Goal: Check status: Check status

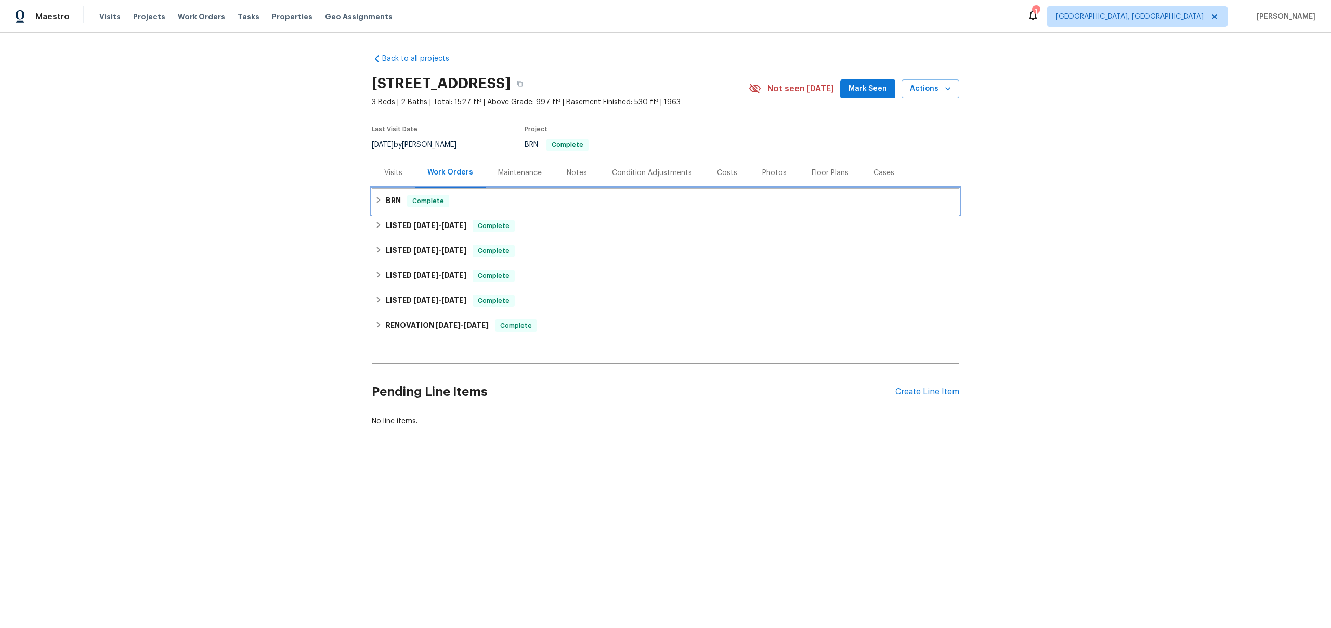
click at [388, 204] on h6 "BRN" at bounding box center [393, 201] width 15 height 12
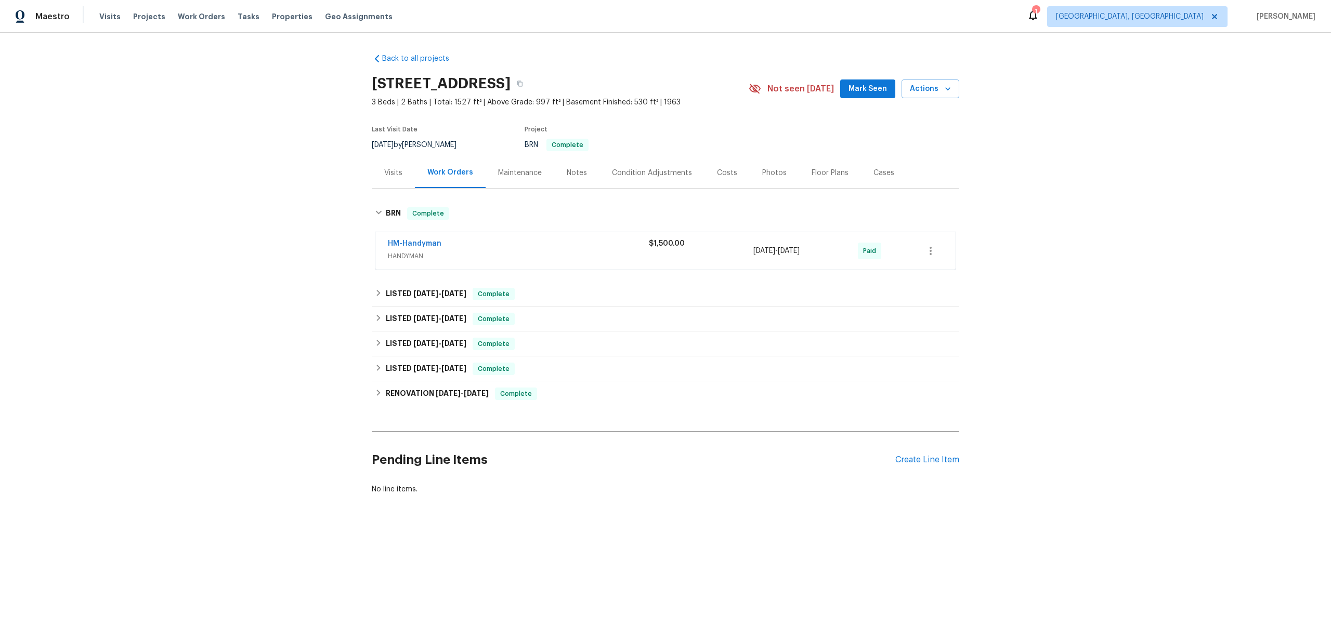
click at [420, 239] on span "HM-Handyman" at bounding box center [415, 244] width 54 height 10
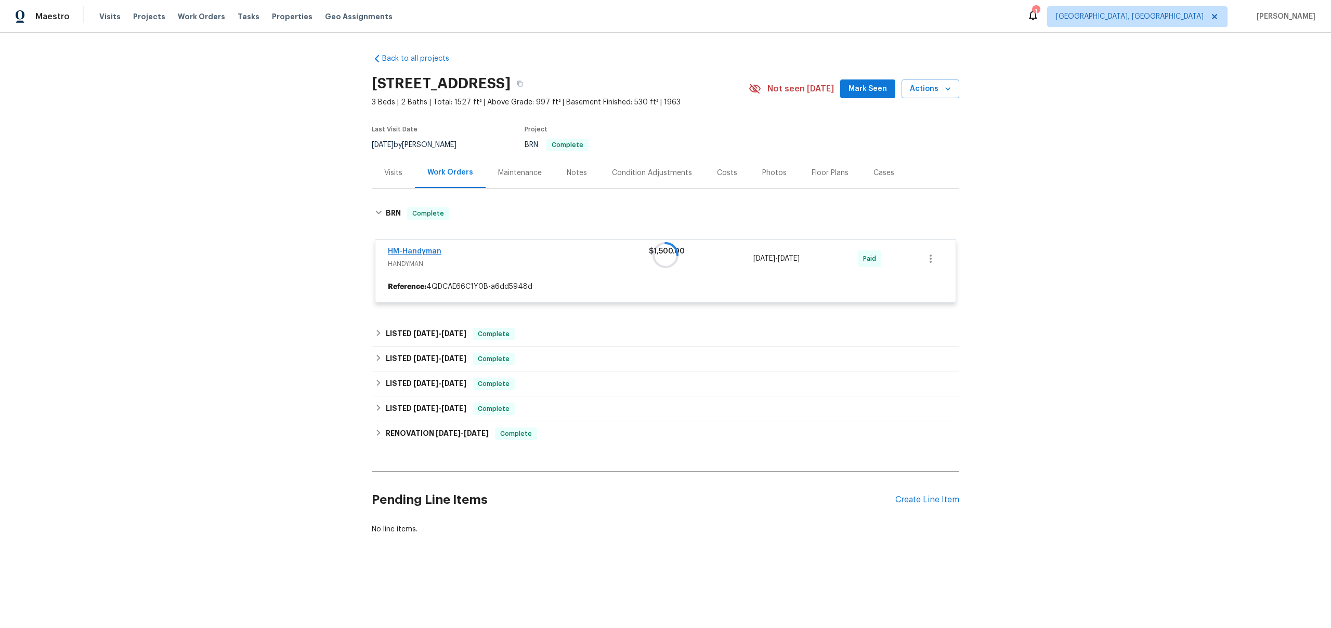
click at [426, 254] on div at bounding box center [665, 255] width 587 height 116
click at [412, 249] on link "HM-Handyman" at bounding box center [415, 251] width 54 height 7
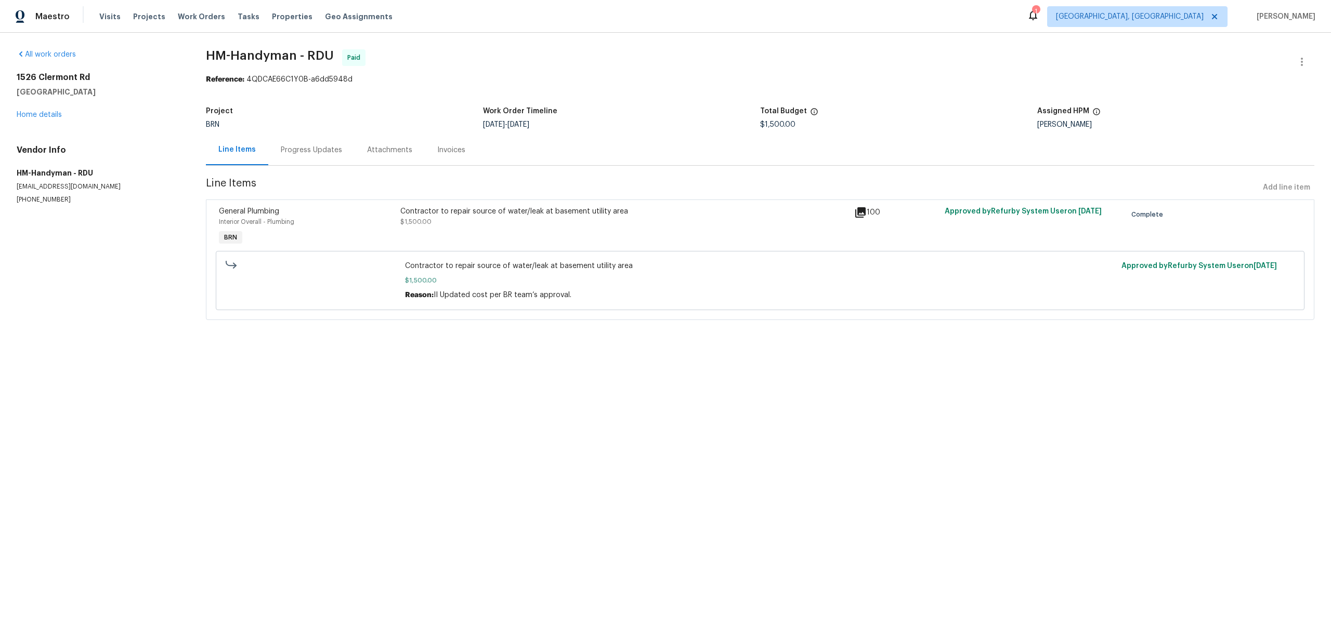
click at [300, 163] on div "Progress Updates" at bounding box center [311, 150] width 86 height 31
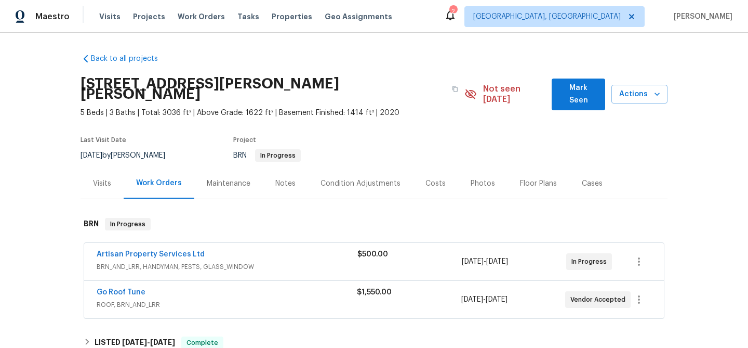
scroll to position [144, 0]
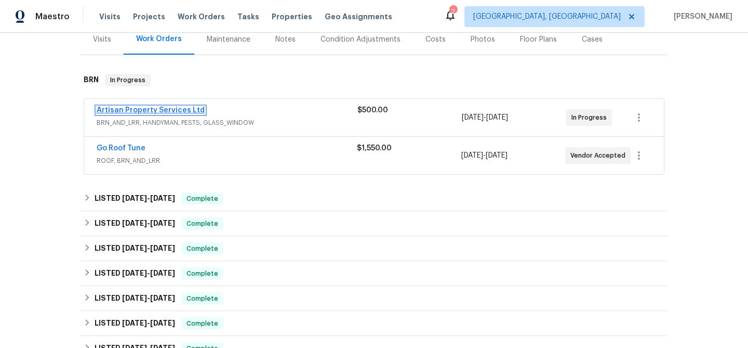
click at [139, 107] on link "Artisan Property Services Ltd" at bounding box center [151, 110] width 108 height 7
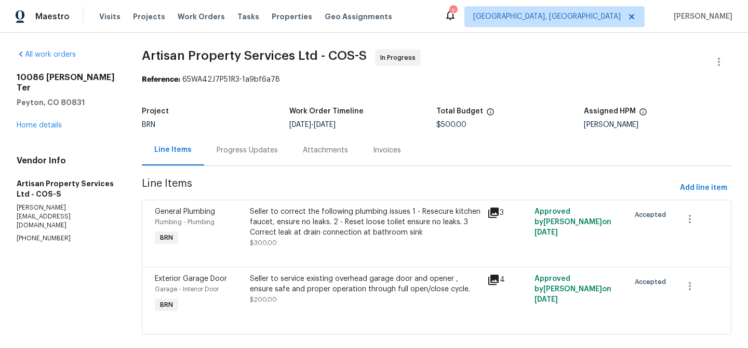
click at [220, 150] on div "Progress Updates" at bounding box center [247, 150] width 61 height 10
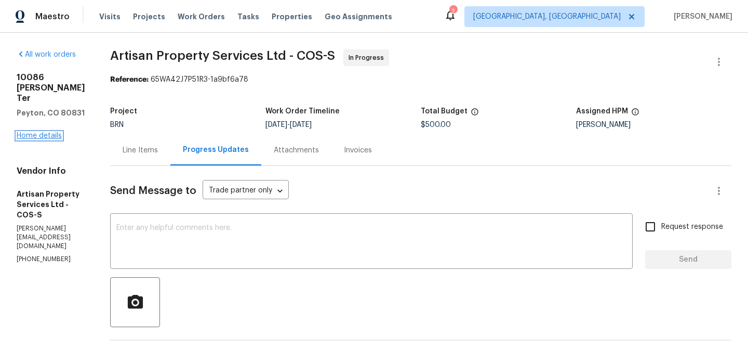
click at [26, 139] on link "Home details" at bounding box center [39, 135] width 45 height 7
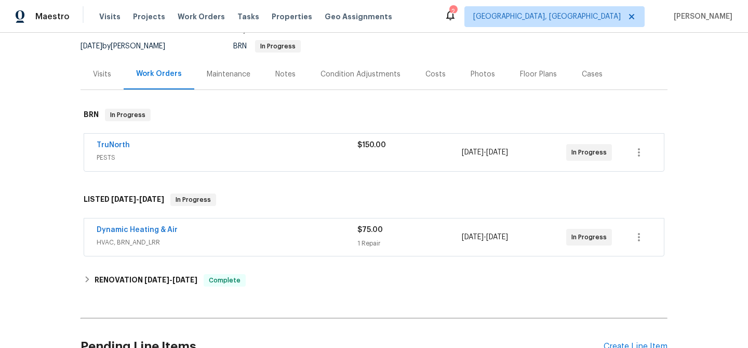
scroll to position [135, 0]
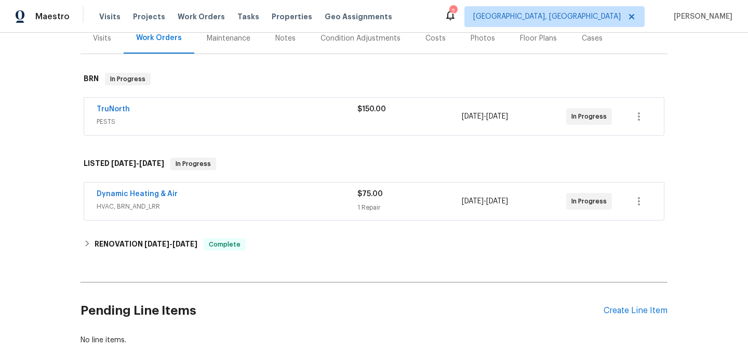
click at [257, 189] on div "Dynamic Heating & Air" at bounding box center [227, 195] width 261 height 12
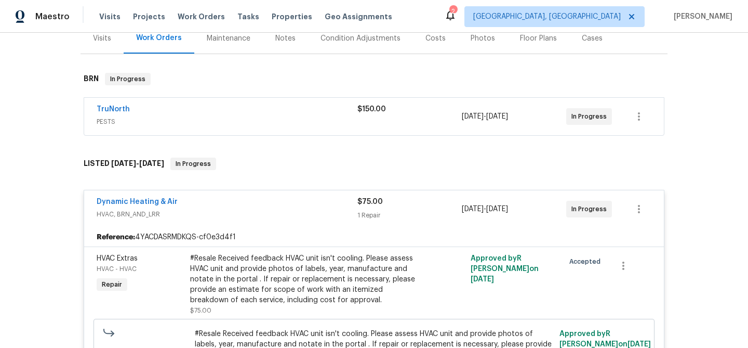
click at [151, 112] on div "TruNorth" at bounding box center [227, 110] width 261 height 12
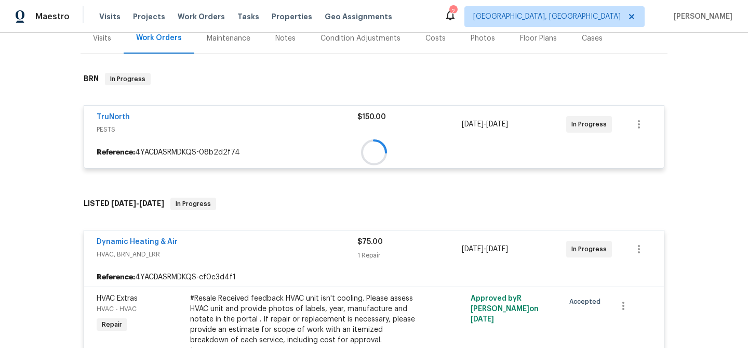
click at [119, 108] on div "TruNorth PESTS $150.00 8/20/2025 - 8/21/2025 In Progress Reference: 4YACDASRMDK…" at bounding box center [374, 136] width 581 height 63
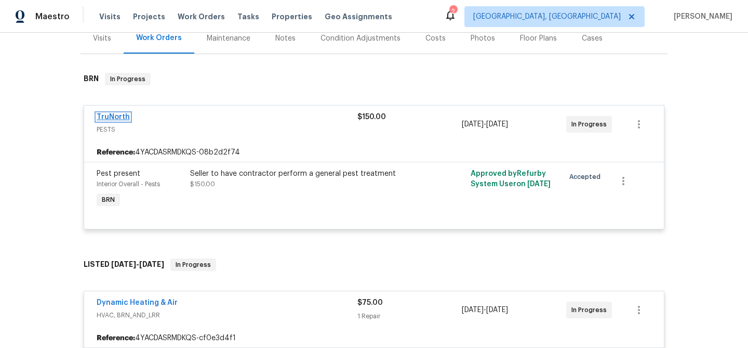
click at [117, 115] on link "TruNorth" at bounding box center [113, 116] width 33 height 7
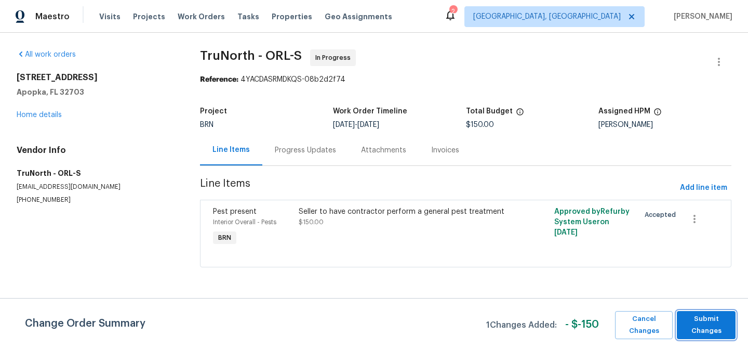
click at [687, 323] on span "Submit Changes" at bounding box center [706, 325] width 48 height 24
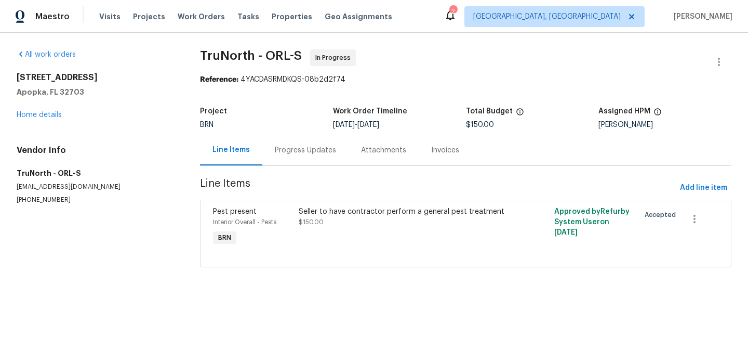
click at [299, 161] on div "Progress Updates" at bounding box center [305, 150] width 86 height 31
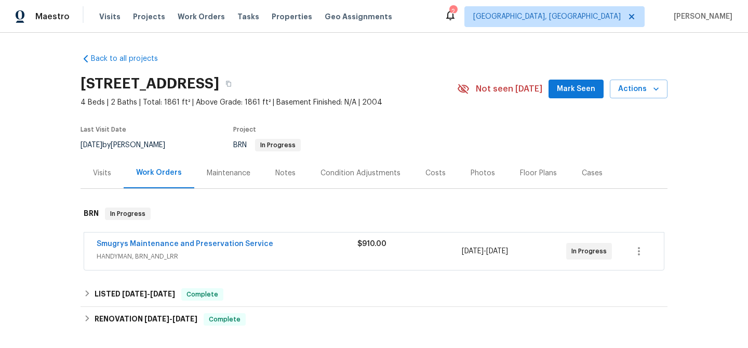
click at [109, 174] on div "Visits" at bounding box center [102, 173] width 18 height 10
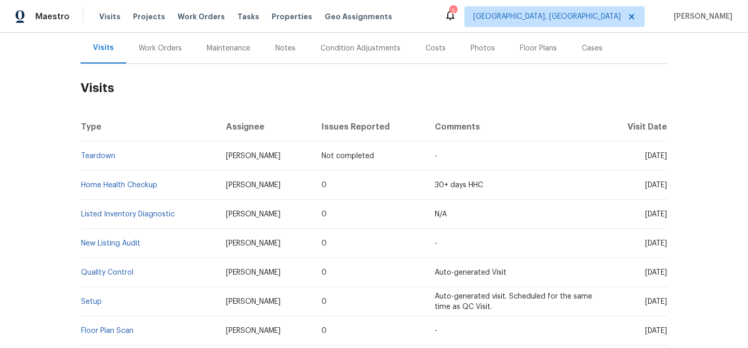
scroll to position [25, 0]
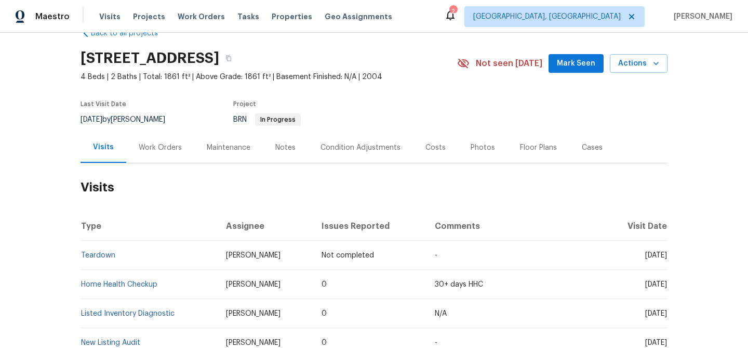
click at [162, 150] on div "Work Orders" at bounding box center [160, 147] width 43 height 10
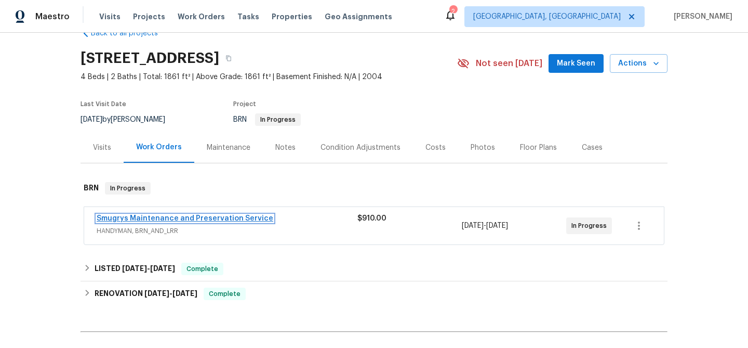
click at [169, 219] on link "Smugrys Maintenance and Preservation Service" at bounding box center [185, 218] width 177 height 7
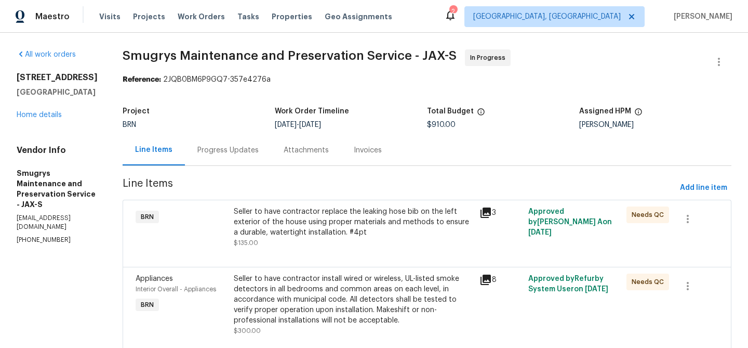
click at [221, 153] on div "Progress Updates" at bounding box center [228, 150] width 61 height 10
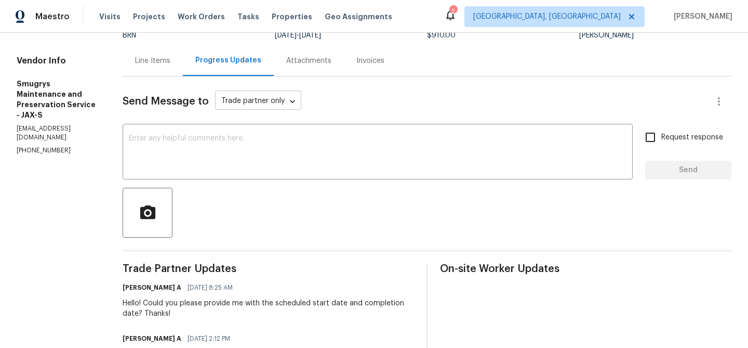
scroll to position [161, 0]
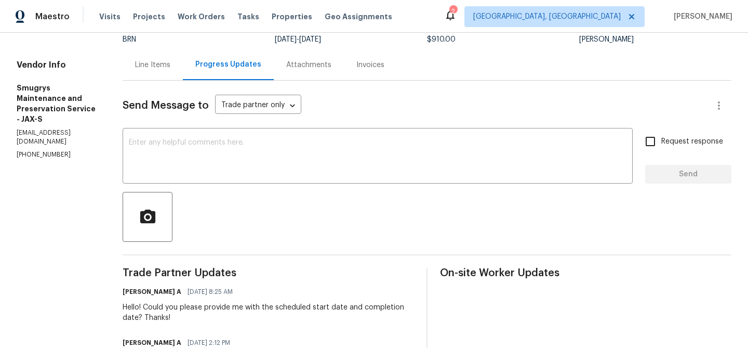
click at [139, 60] on div "Line Items" at bounding box center [152, 65] width 35 height 10
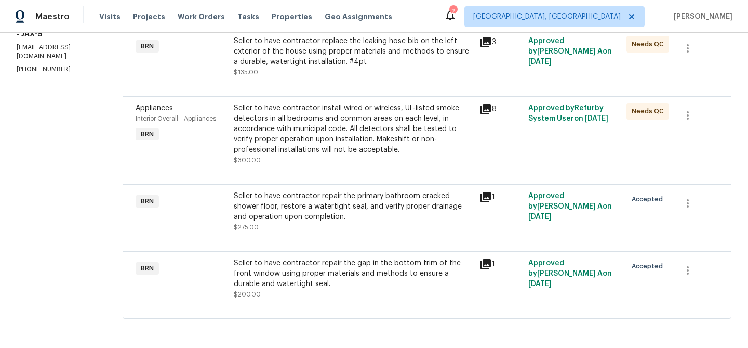
scroll to position [68, 0]
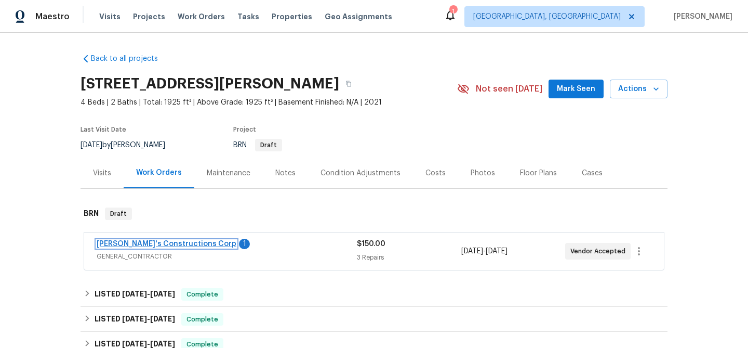
click at [147, 247] on link "[PERSON_NAME]'s Constructions Corp" at bounding box center [167, 243] width 140 height 7
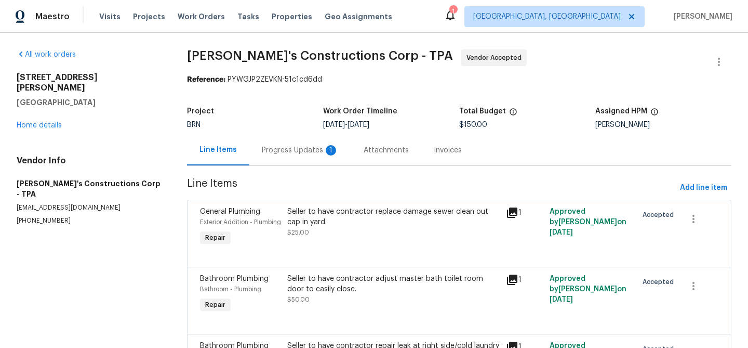
click at [271, 151] on div "Progress Updates 1" at bounding box center [300, 150] width 77 height 10
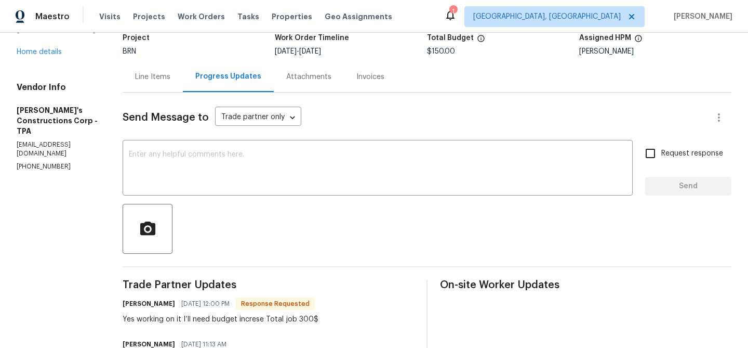
scroll to position [152, 0]
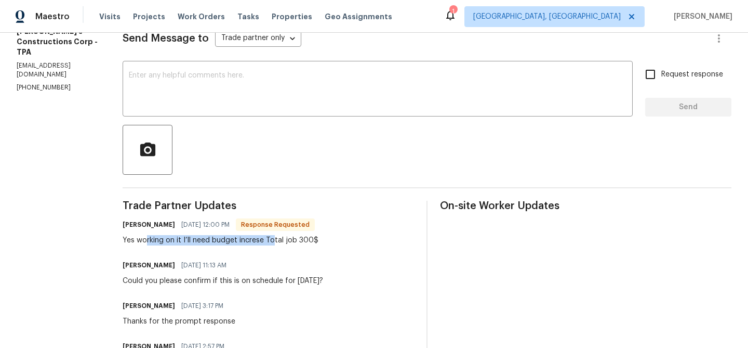
drag, startPoint x: 167, startPoint y: 245, endPoint x: 379, endPoint y: 247, distance: 212.1
click at [379, 247] on div "Trade Partner Updates [PERSON_NAME] [DATE] 12:00 PM Response Requested Yes work…" at bounding box center [269, 331] width 292 height 261
